Goal: Task Accomplishment & Management: Complete application form

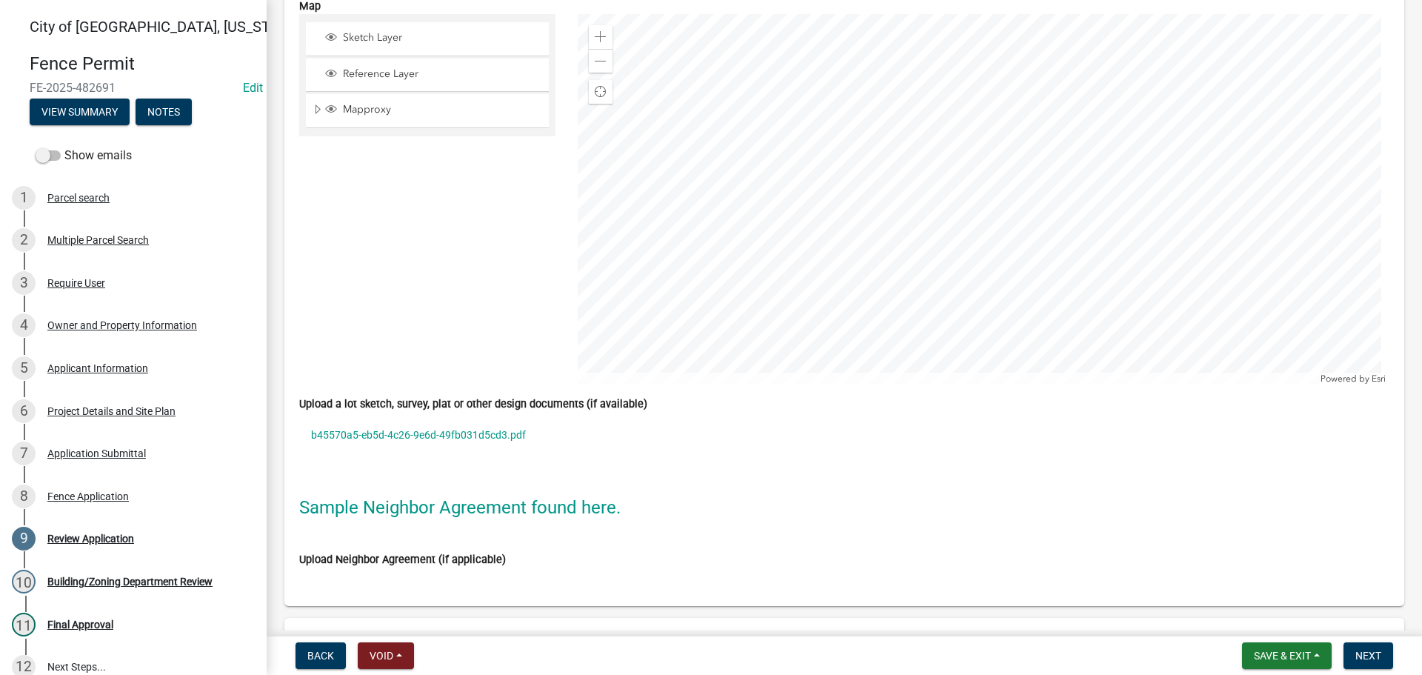
scroll to position [4074, 0]
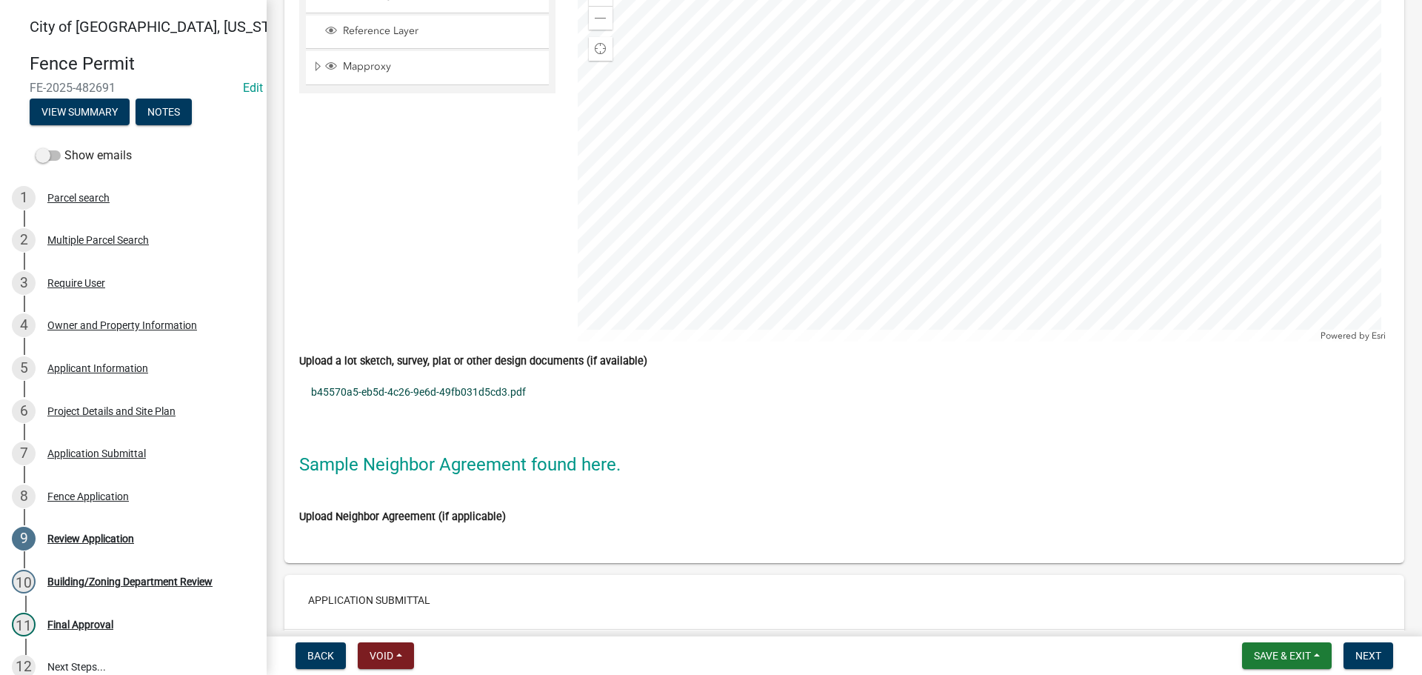
click at [460, 392] on link "b45570a5-eb5d-4c26-9e6d-49fb031d5cd3.pdf" at bounding box center [844, 392] width 1090 height 34
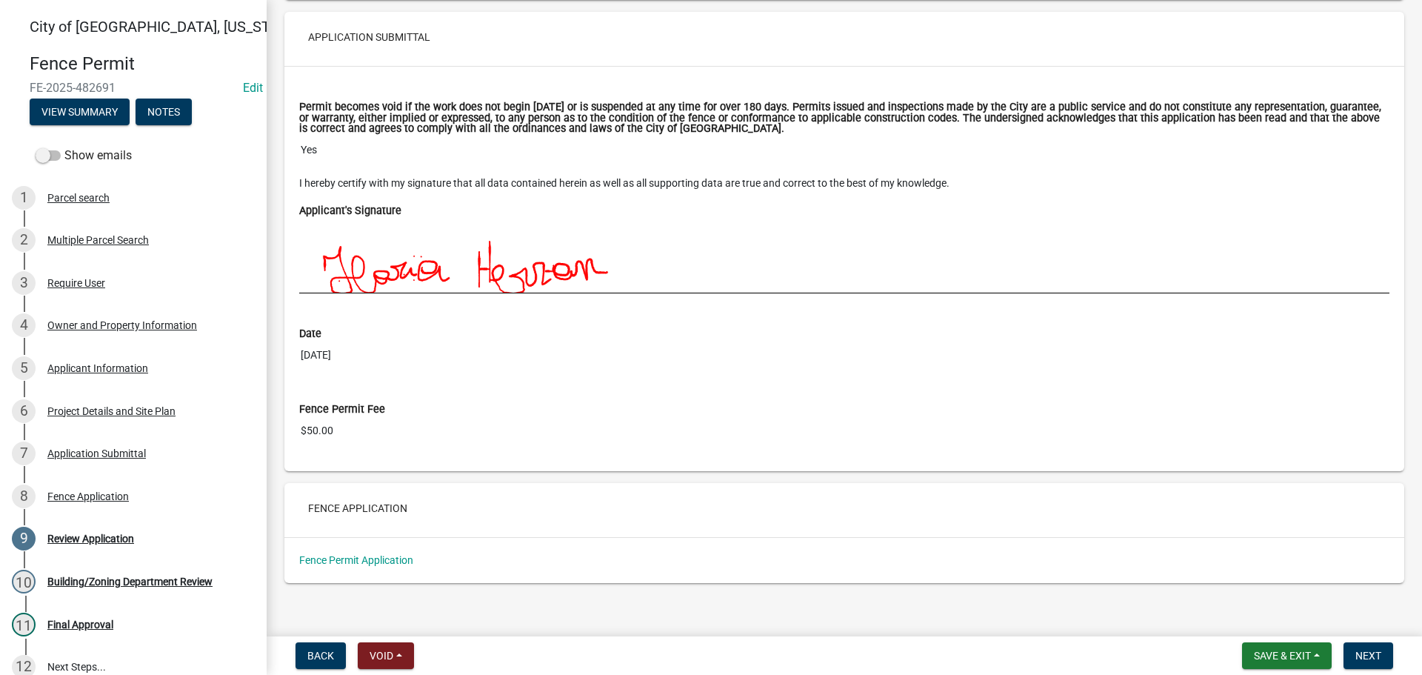
scroll to position [4648, 0]
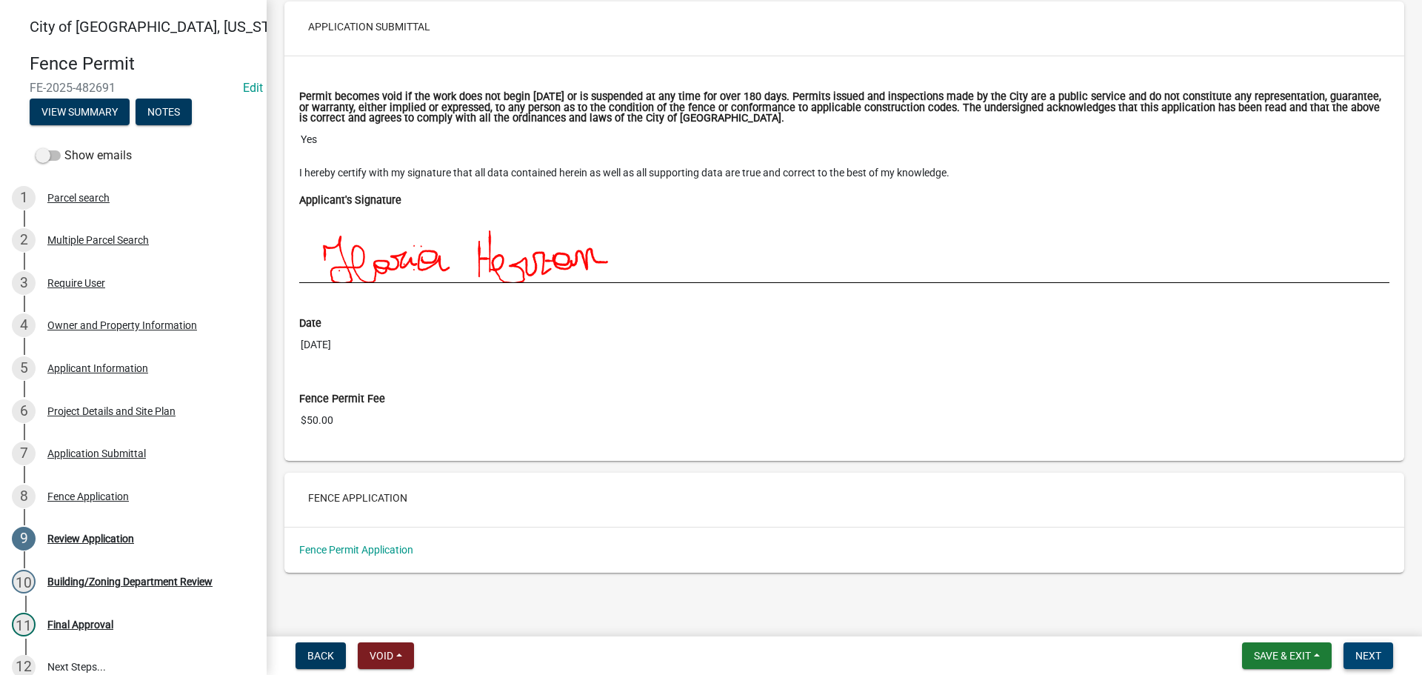
click at [1384, 654] on button "Next" at bounding box center [1369, 655] width 50 height 27
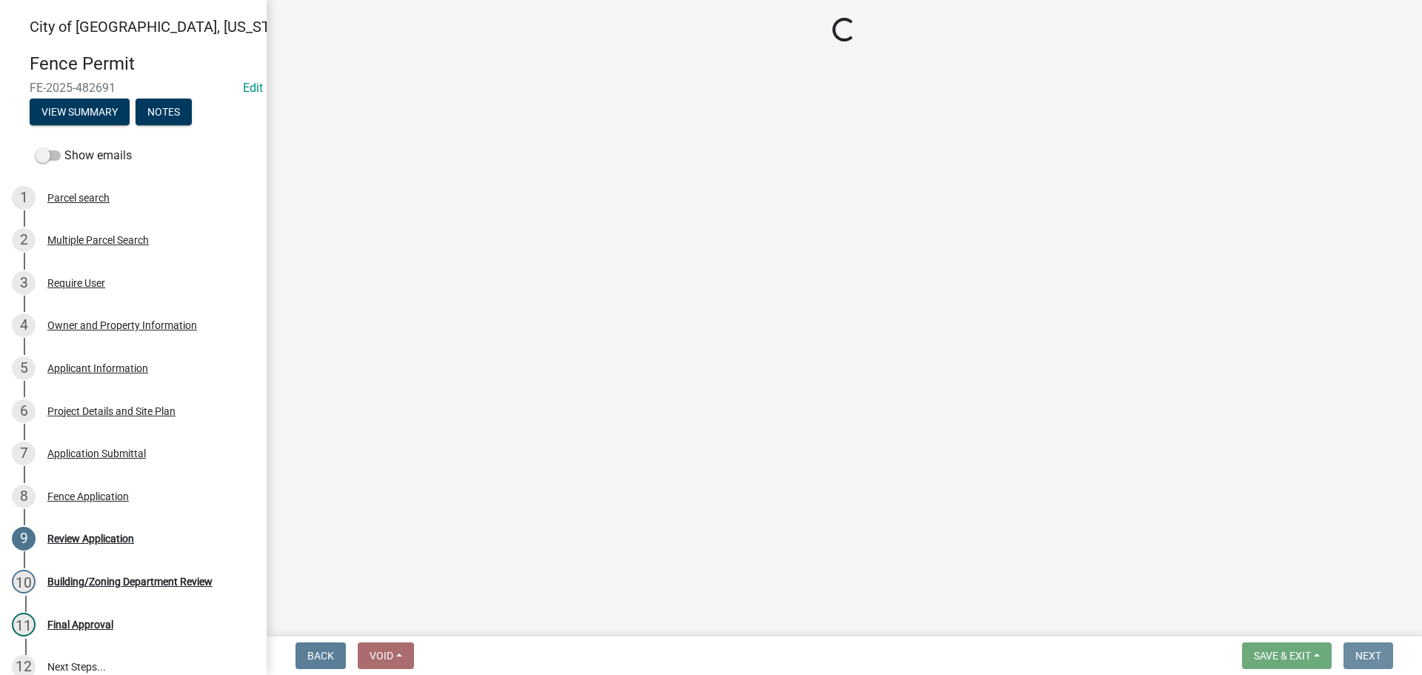
scroll to position [0, 0]
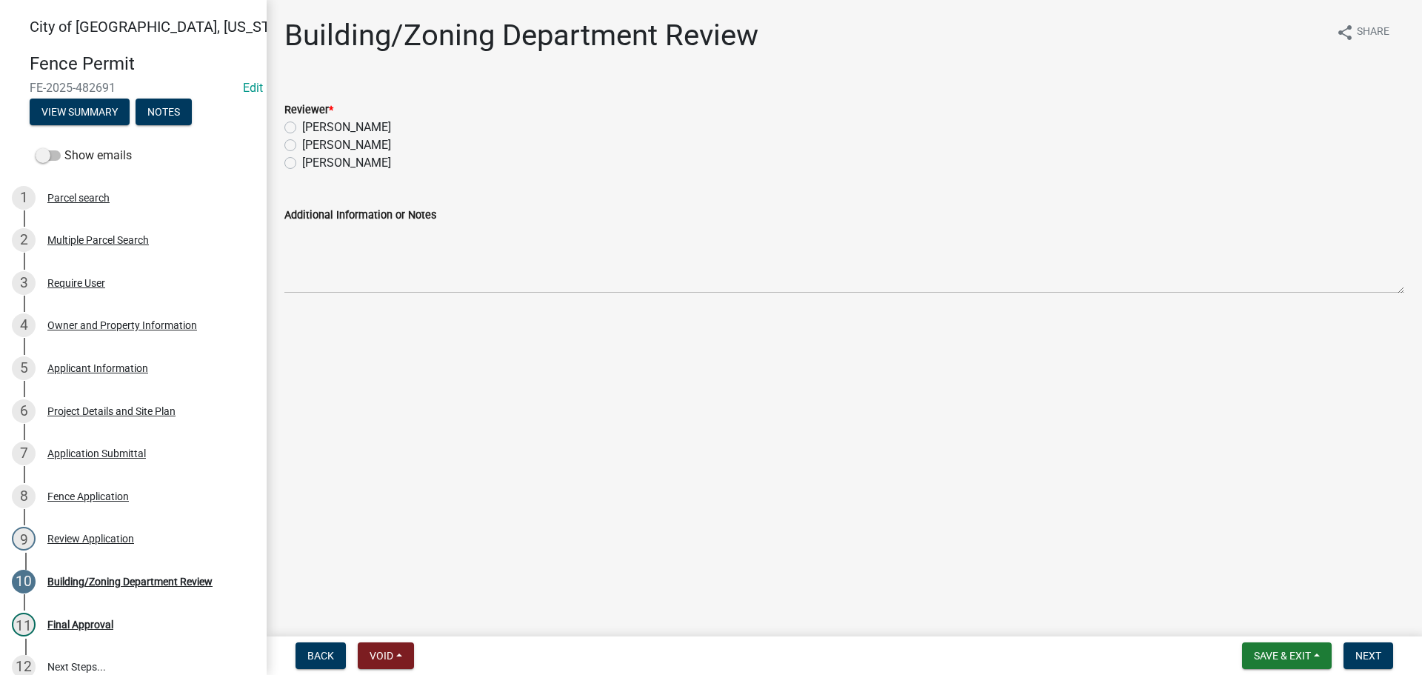
click at [302, 145] on label "[PERSON_NAME]" at bounding box center [346, 145] width 89 height 18
click at [302, 145] on input "[PERSON_NAME]" at bounding box center [307, 141] width 10 height 10
radio input "true"
drag, startPoint x: 1385, startPoint y: 659, endPoint x: 1379, endPoint y: 654, distance: 7.9
click at [1384, 659] on button "Next" at bounding box center [1369, 655] width 50 height 27
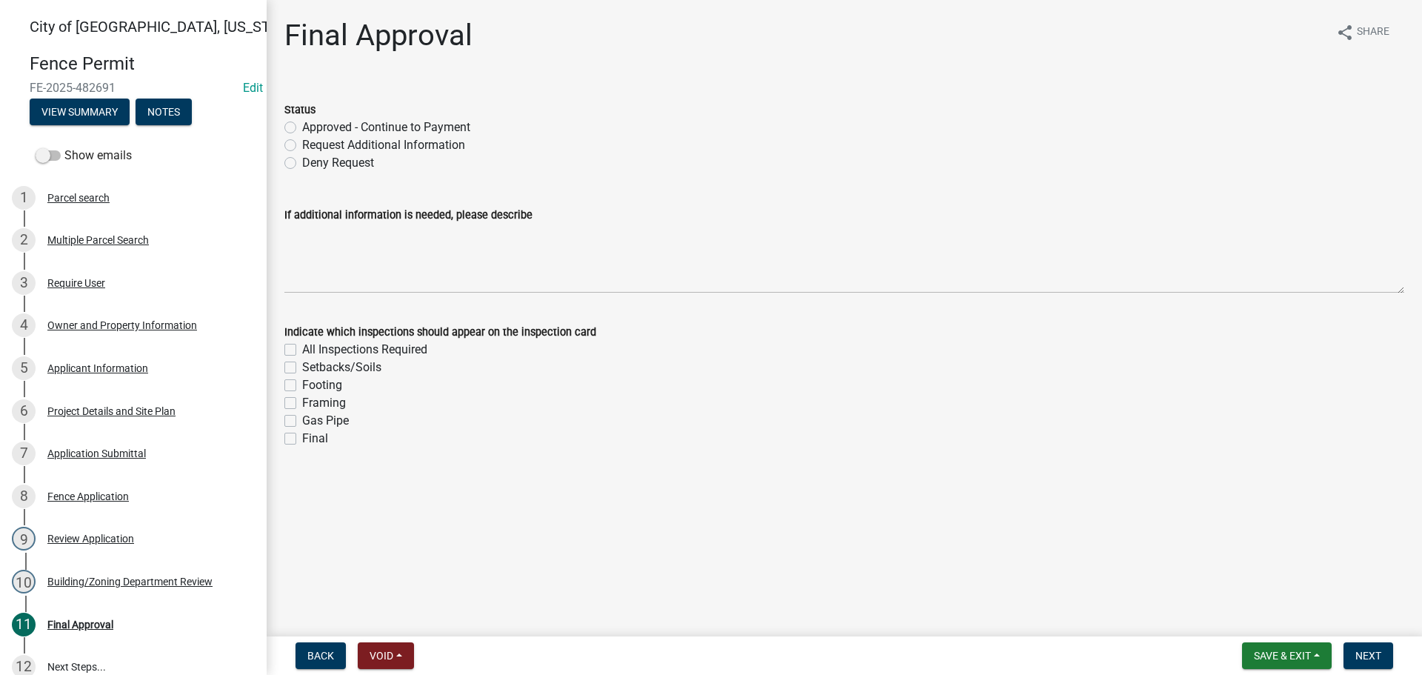
click at [302, 126] on label "Approved - Continue to Payment" at bounding box center [386, 128] width 168 height 18
click at [302, 126] on input "Approved - Continue to Payment" at bounding box center [307, 124] width 10 height 10
radio input "true"
click at [302, 348] on label "All Inspections Required" at bounding box center [364, 350] width 125 height 18
click at [302, 348] on input "All Inspections Required" at bounding box center [307, 346] width 10 height 10
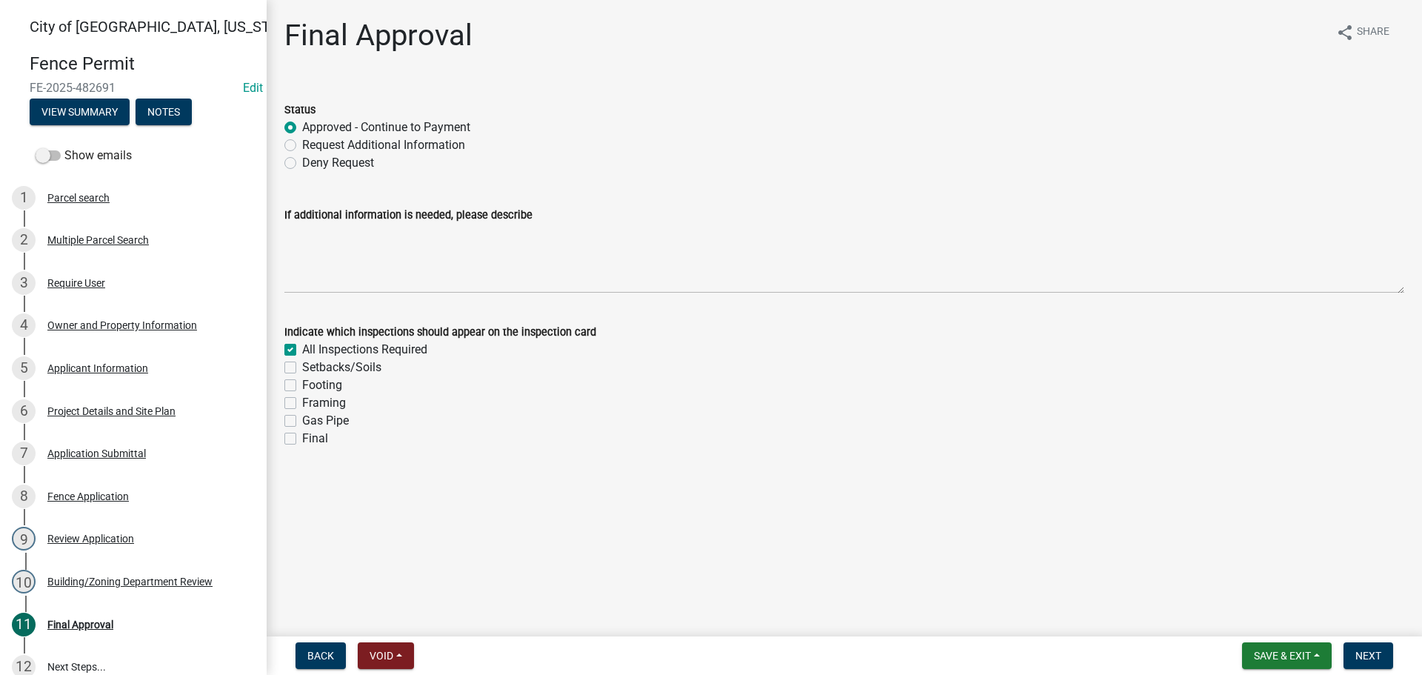
checkbox input "true"
checkbox input "false"
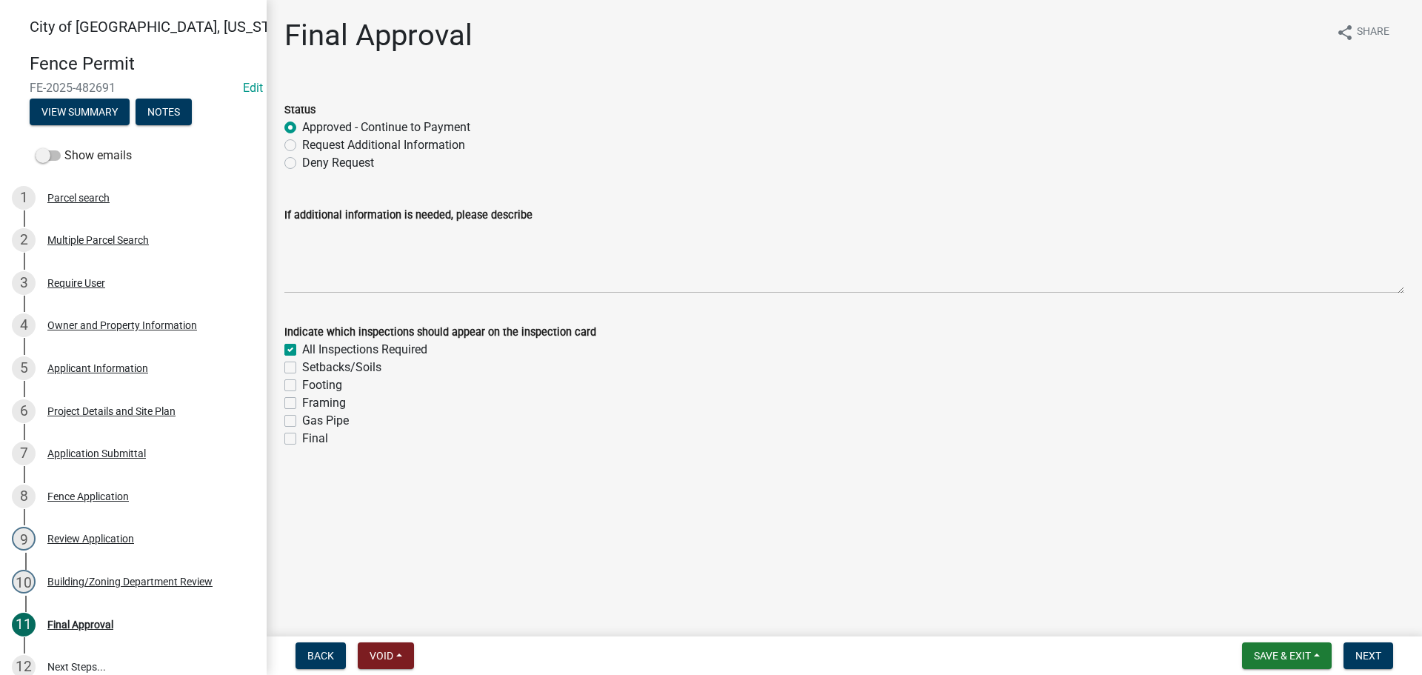
click at [302, 439] on label "Final" at bounding box center [315, 439] width 26 height 18
click at [302, 439] on input "Final" at bounding box center [307, 435] width 10 height 10
checkbox input "true"
checkbox input "false"
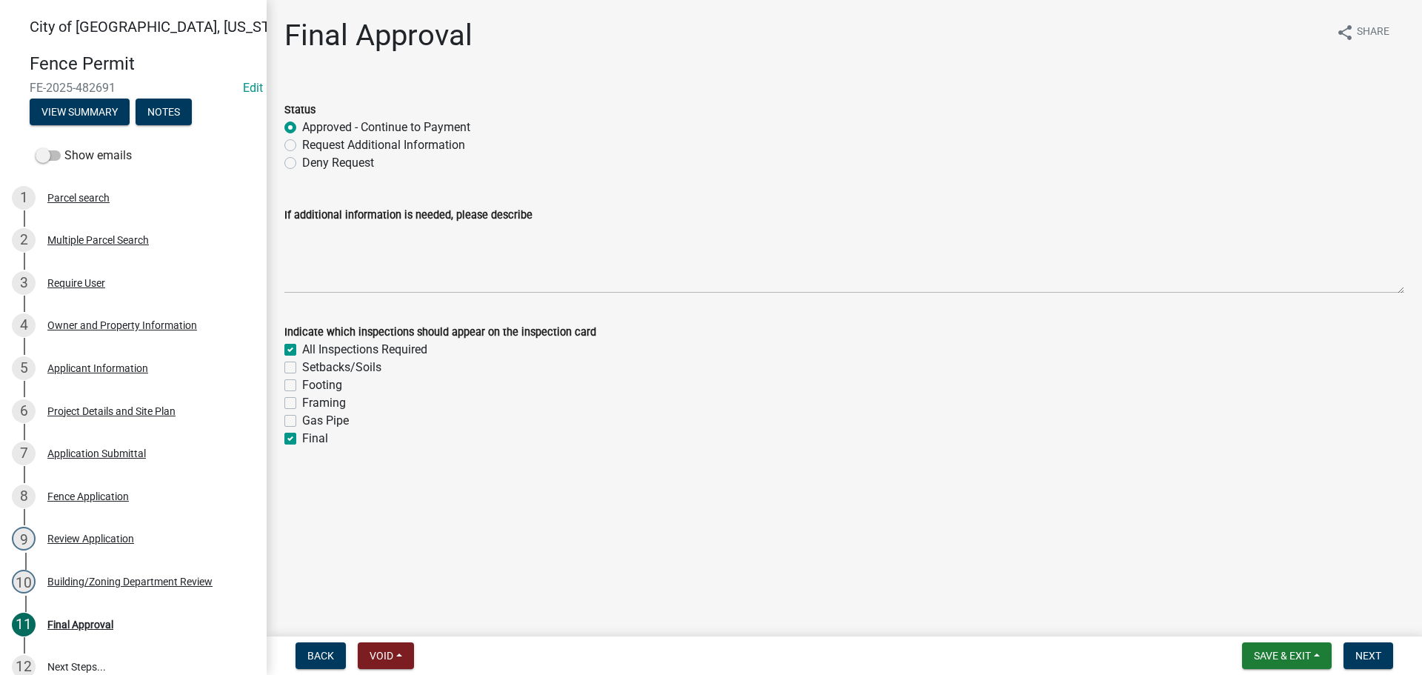
checkbox input "false"
checkbox input "true"
click at [1349, 652] on button "Next" at bounding box center [1369, 655] width 50 height 27
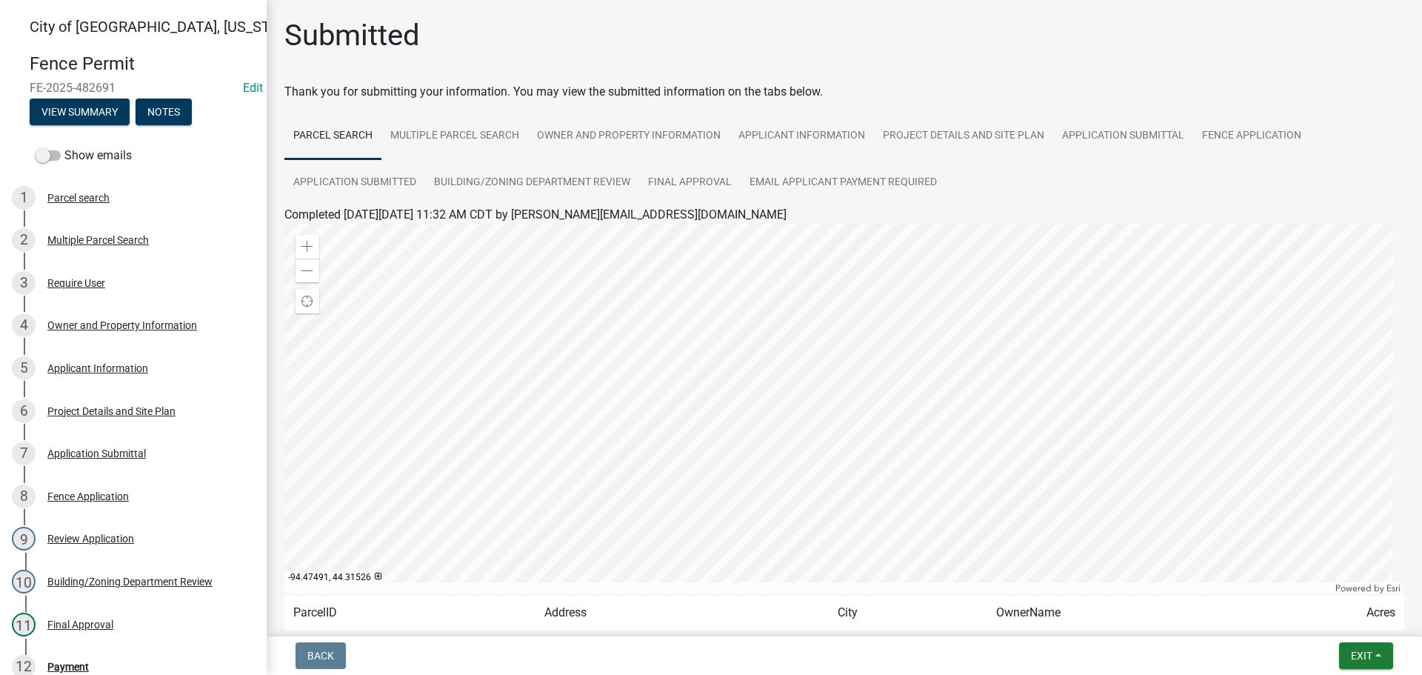
scroll to position [124, 0]
